Goal: Obtain resource: Download file/media

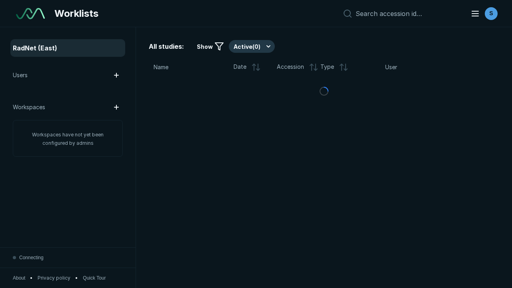
scroll to position [2185, 3333]
